Goal: Task Accomplishment & Management: Complete application form

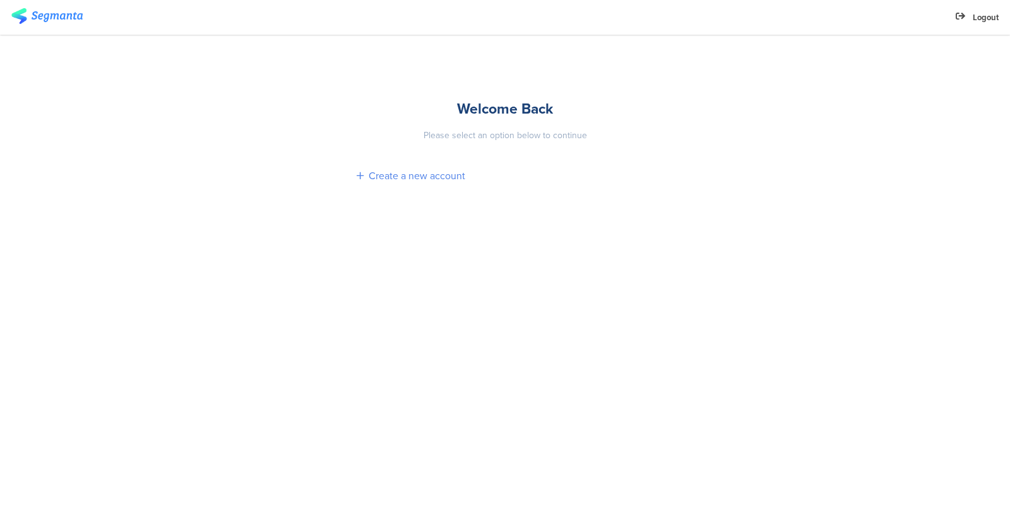
click at [390, 178] on div "Create a new account" at bounding box center [417, 176] width 97 height 15
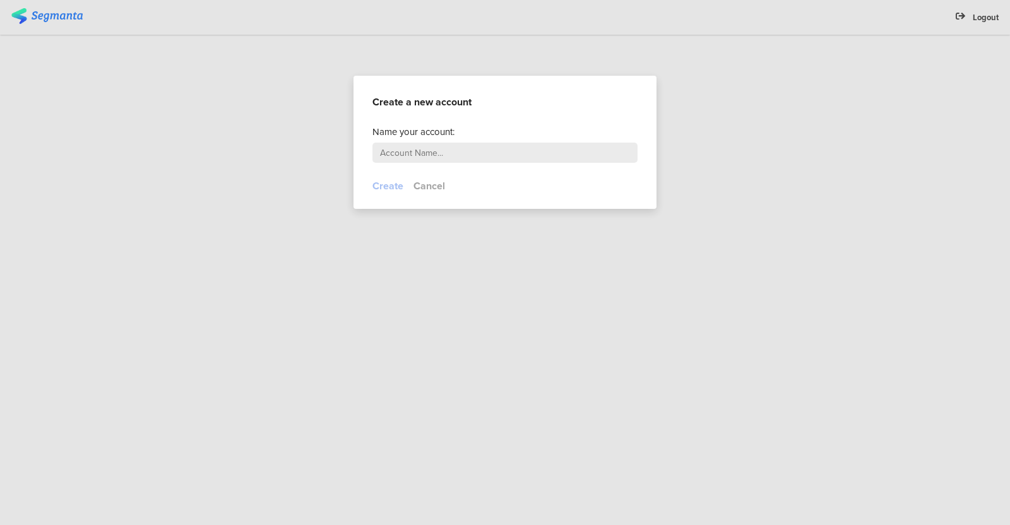
click at [392, 150] on input "text" at bounding box center [505, 153] width 265 height 20
type input "[PERSON_NAME]"
click at [383, 186] on button "Create" at bounding box center [388, 186] width 31 height 15
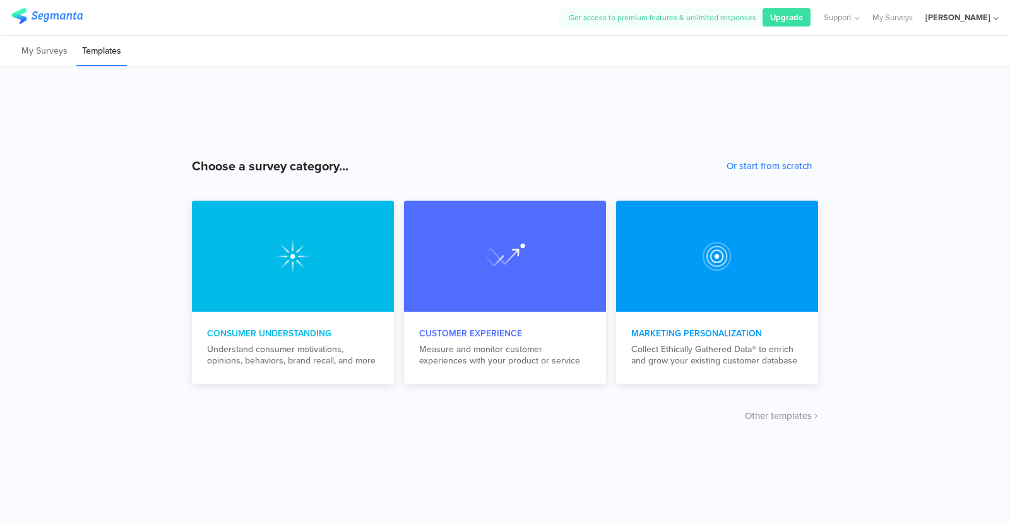
click at [940, 18] on div "[PERSON_NAME]" at bounding box center [958, 17] width 65 height 12
click at [691, 137] on div "Choose a survey category... Or start from scratch Consumer Understanding Unders…" at bounding box center [505, 296] width 1010 height 458
click at [926, 17] on div "[PERSON_NAME]" at bounding box center [958, 17] width 65 height 12
click at [944, 154] on div "Logout" at bounding box center [924, 157] width 174 height 35
